Goal: Check status

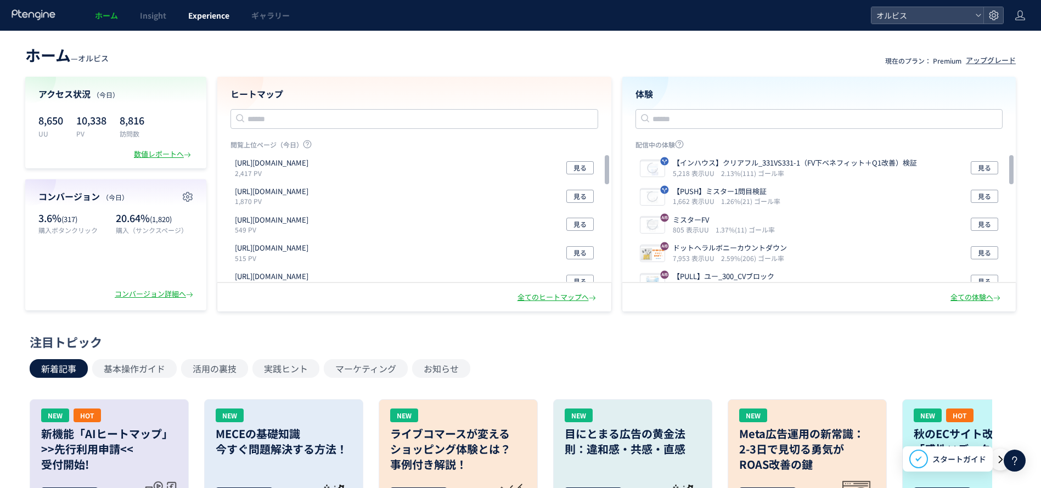
click at [211, 17] on span "Experience" at bounding box center [208, 15] width 41 height 11
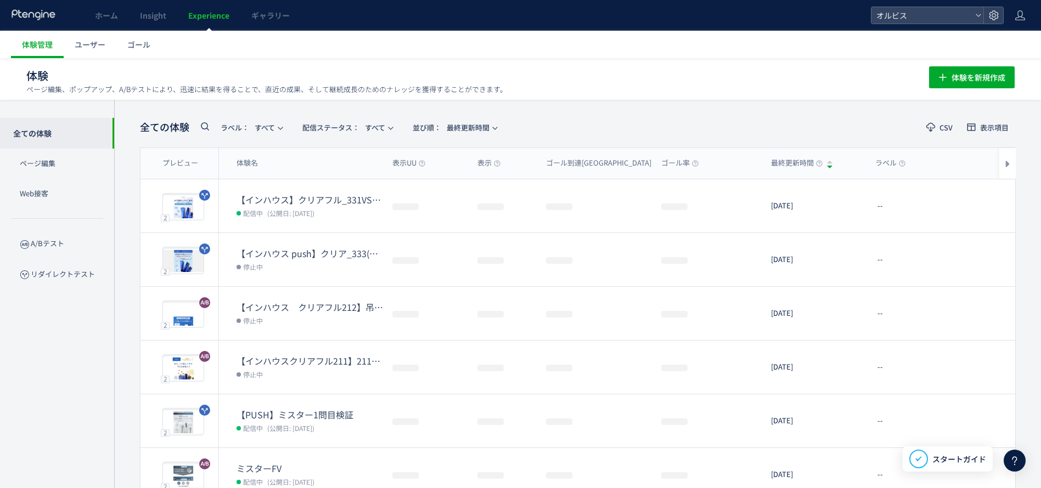
click at [372, 136] on div "全ての体験 ラベル： すべて 配信ステータス​： すべて 並び順： 最終更新時間" at bounding box center [321, 127] width 363 height 22
click at [373, 132] on span "配信ステータス​： すべて" at bounding box center [343, 128] width 83 height 18
click at [352, 175] on li "配信中" at bounding box center [350, 178] width 45 height 20
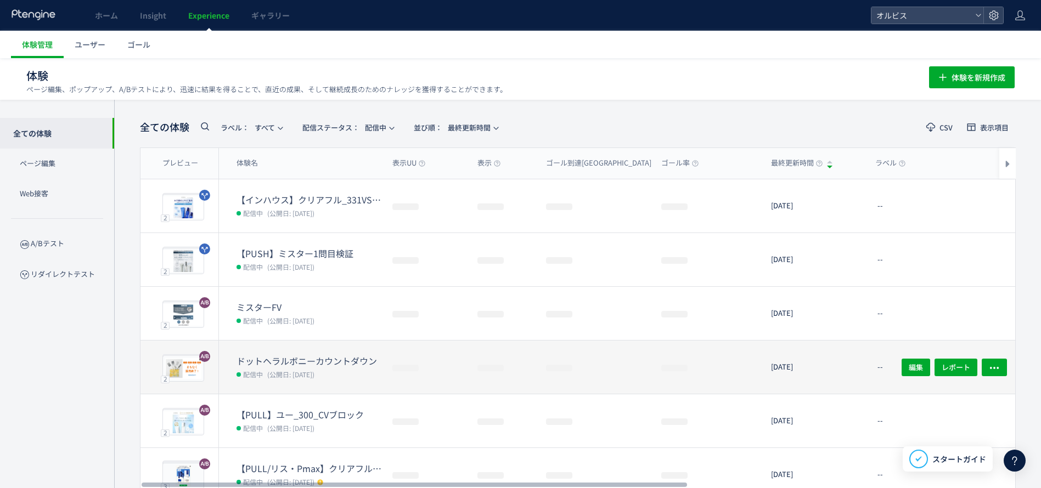
click at [324, 356] on dt "ドットヘラルボニーカウントダウン" at bounding box center [310, 361] width 147 height 13
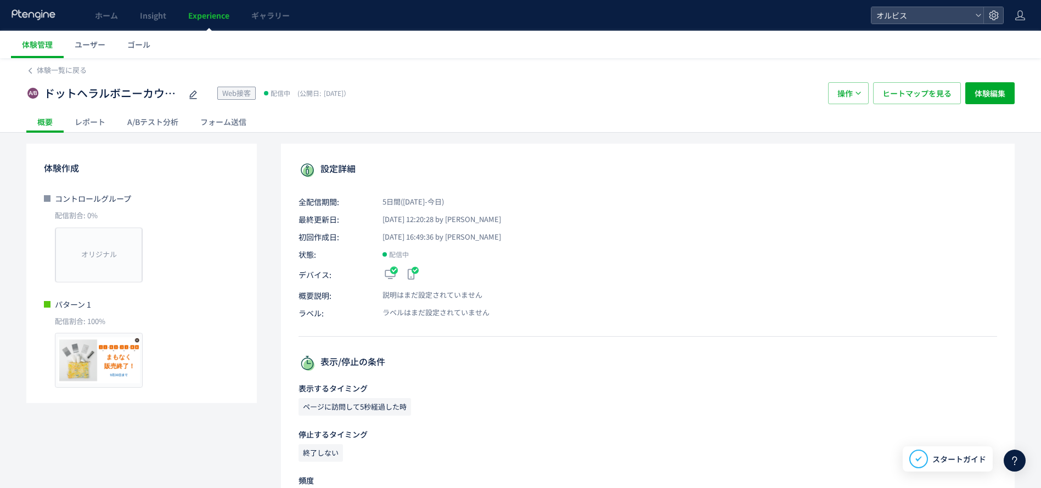
click at [151, 119] on div "A/Bテスト分析" at bounding box center [152, 122] width 73 height 22
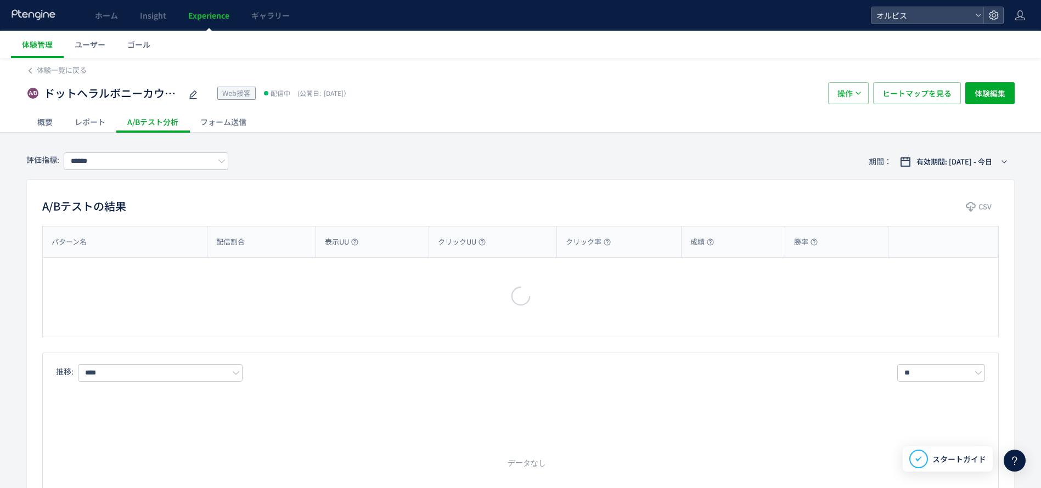
type input "**"
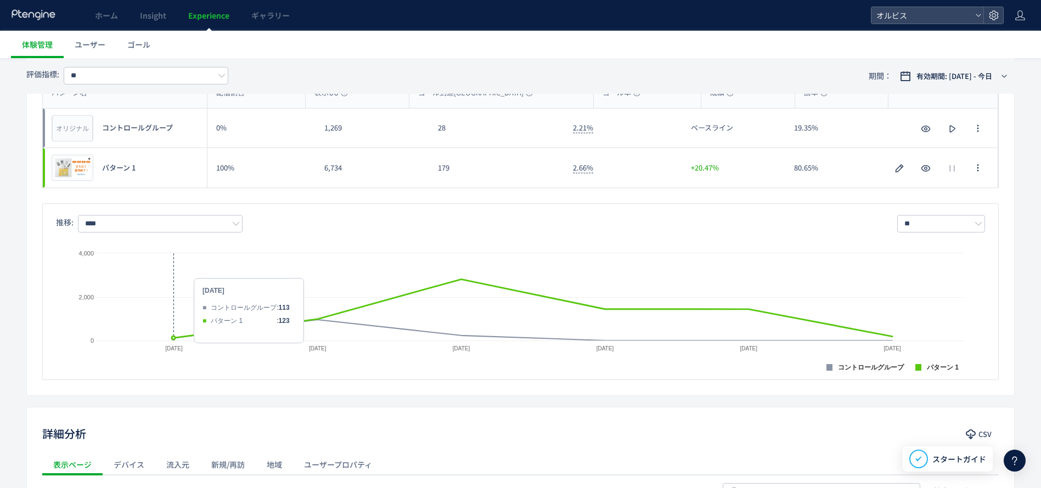
scroll to position [165, 0]
